Goal: Task Accomplishment & Management: Manage account settings

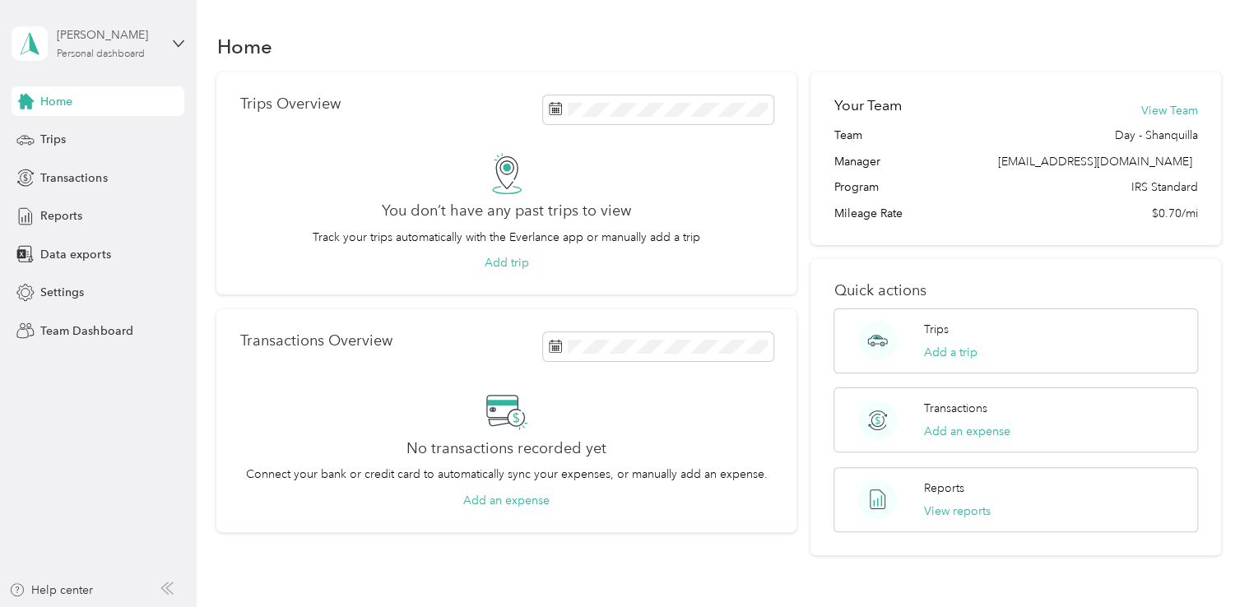
click at [113, 49] on div "Personal dashboard" at bounding box center [101, 54] width 88 height 10
click at [79, 143] on div "Team dashboard Personal dashboard Log out" at bounding box center [185, 169] width 323 height 104
click at [64, 222] on span "Reports" at bounding box center [61, 215] width 42 height 17
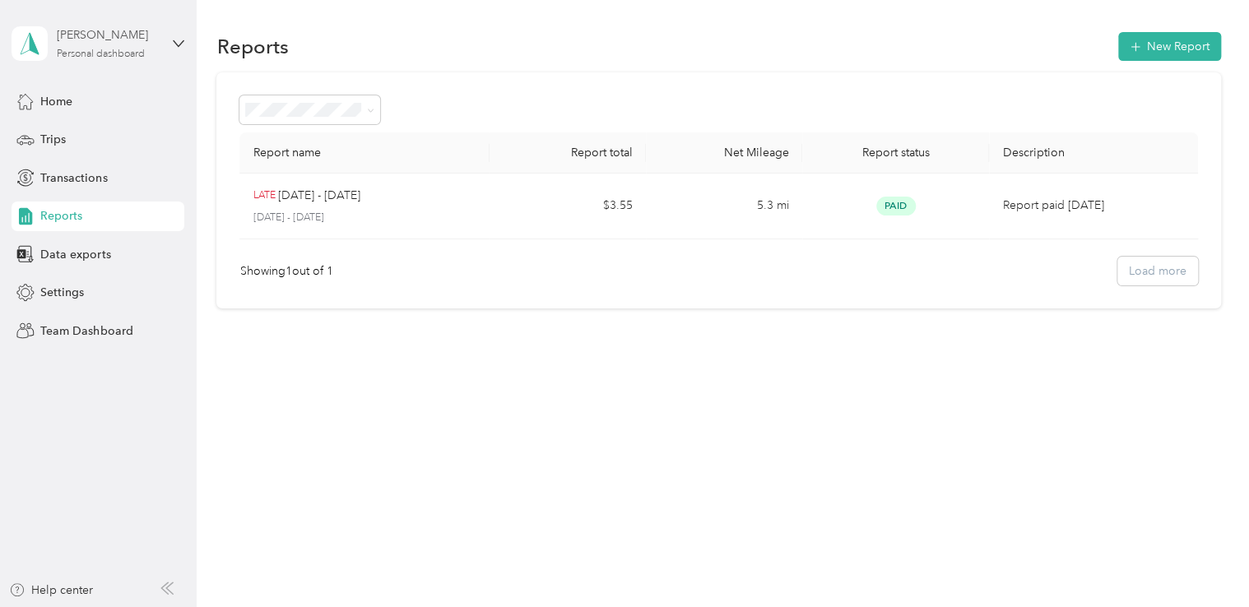
click at [141, 49] on div "Personal dashboard" at bounding box center [101, 54] width 88 height 10
click at [97, 137] on div "Team dashboard" at bounding box center [185, 128] width 323 height 29
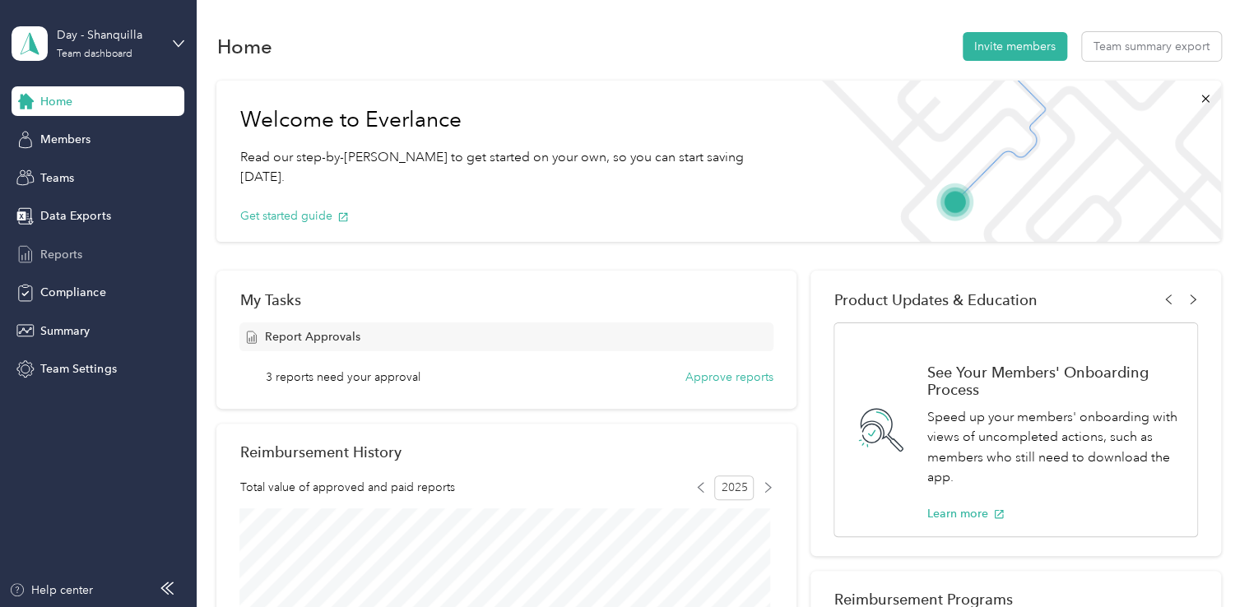
click at [86, 248] on div "Reports" at bounding box center [98, 254] width 173 height 30
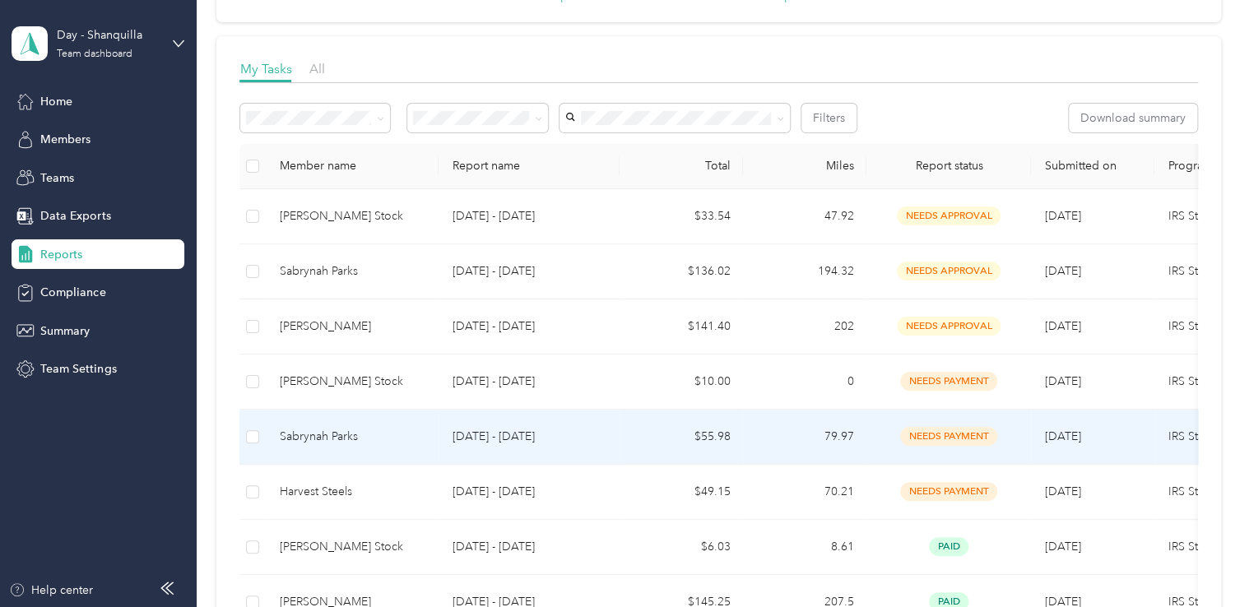
scroll to position [165, 0]
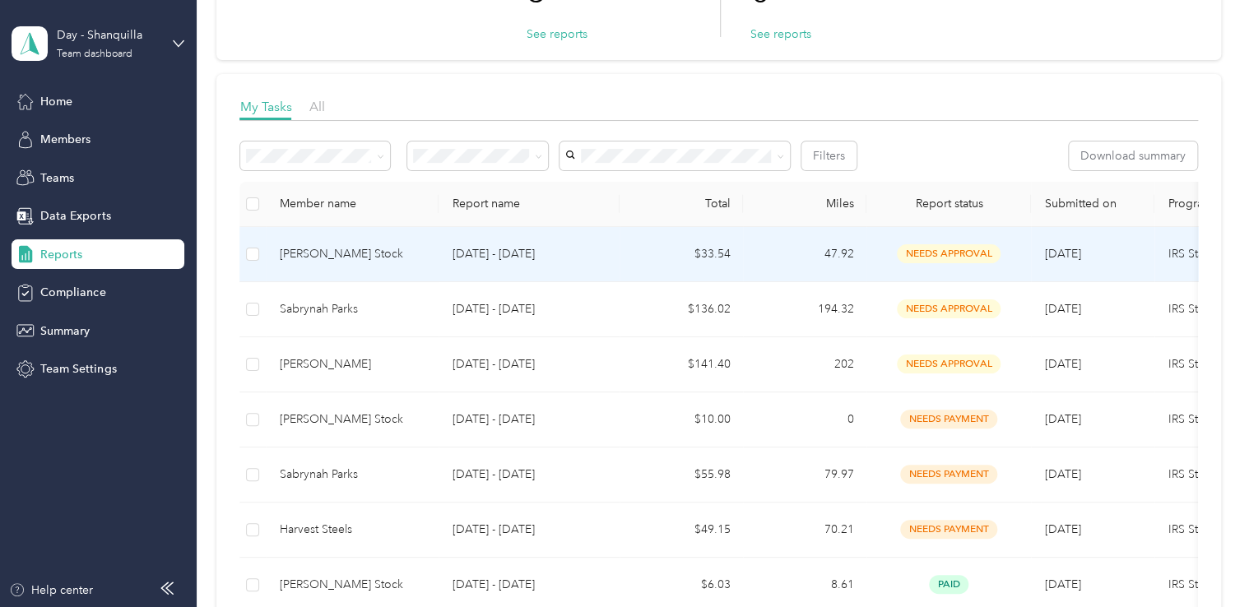
click at [719, 247] on td "$33.54" at bounding box center [680, 254] width 123 height 55
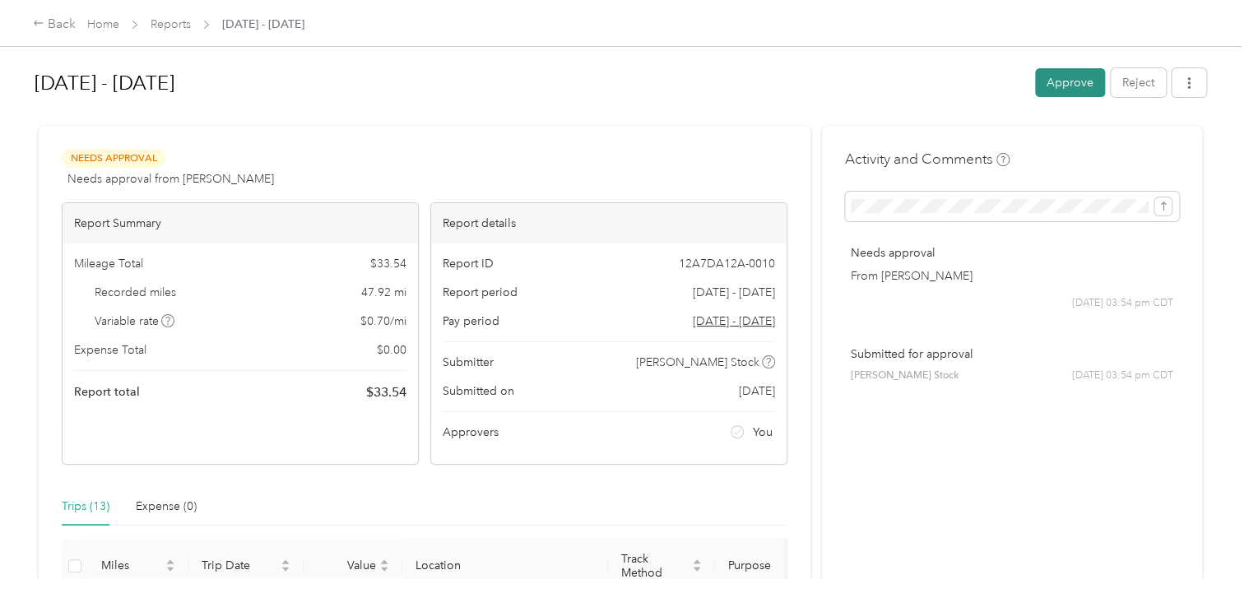
click at [1071, 96] on button "Approve" at bounding box center [1070, 82] width 70 height 29
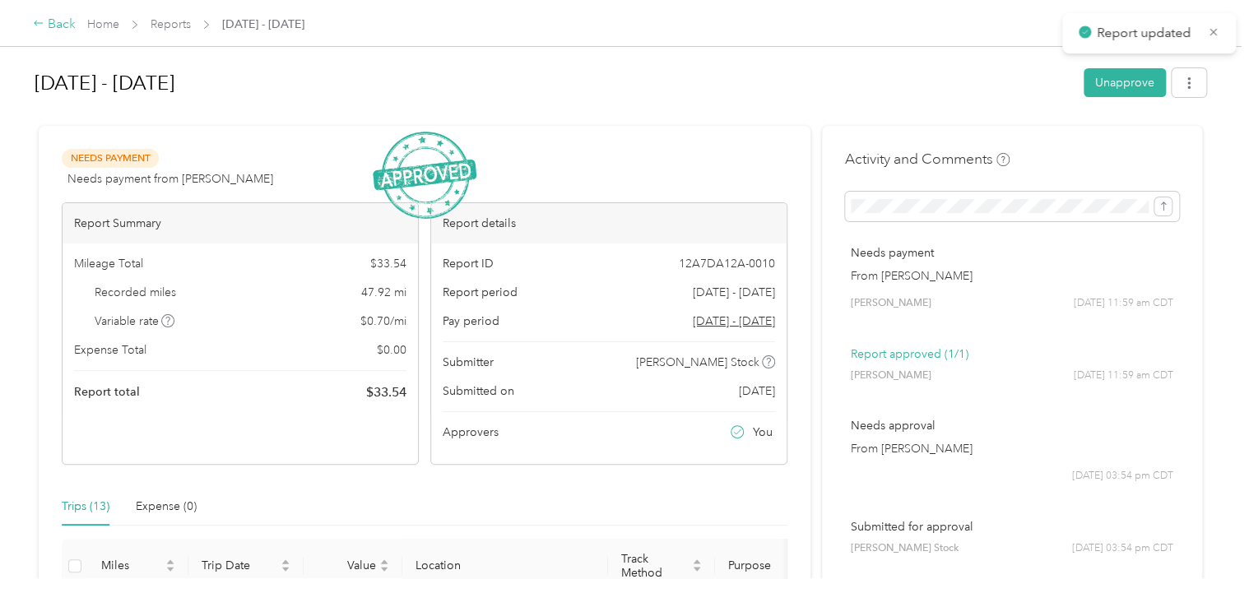
click at [64, 25] on div "Back" at bounding box center [54, 25] width 43 height 20
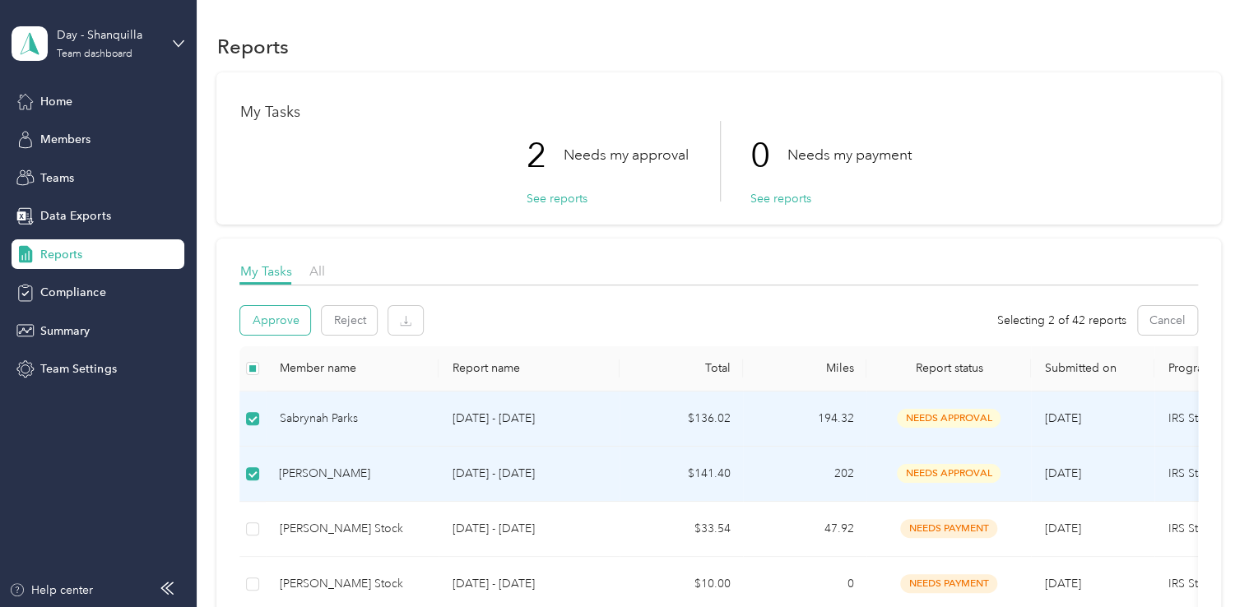
click at [276, 314] on button "Approve" at bounding box center [275, 320] width 70 height 29
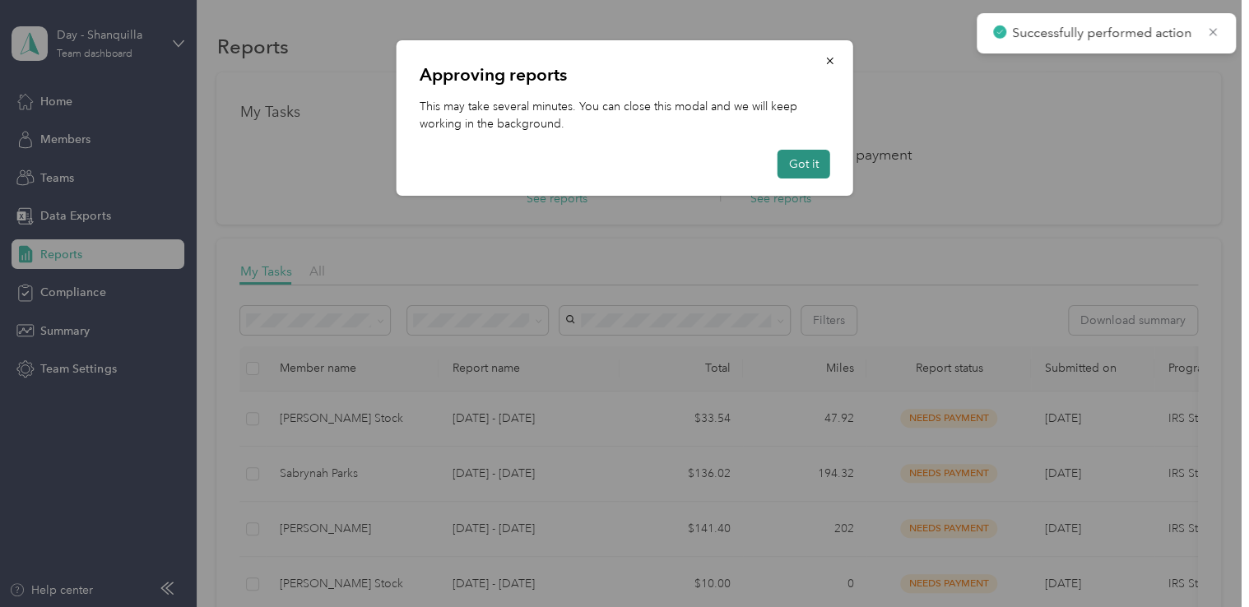
click at [812, 160] on button "Got it" at bounding box center [803, 164] width 53 height 29
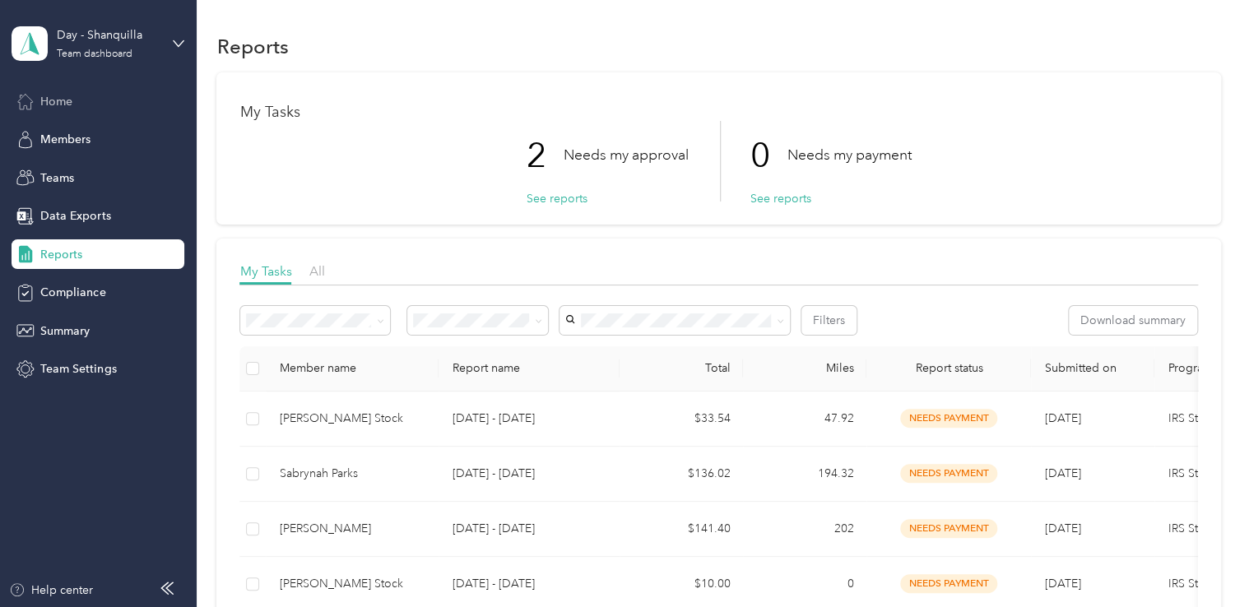
click at [98, 106] on div "Home" at bounding box center [98, 101] width 173 height 30
